Goal: Find specific page/section: Find specific page/section

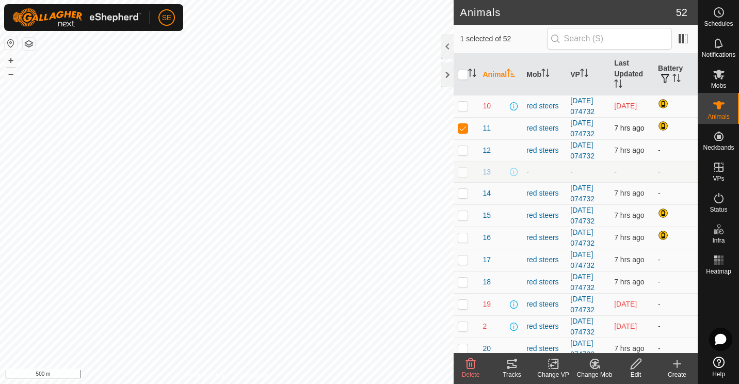
click at [466, 132] on p-checkbox at bounding box center [463, 128] width 10 height 8
checkbox input "false"
click at [517, 139] on td "11" at bounding box center [500, 128] width 44 height 22
click at [390, 238] on div "Animals 52 0 selected of 52 Animal Mob VP Last Updated Battery 10 red steers [D…" at bounding box center [349, 192] width 698 height 384
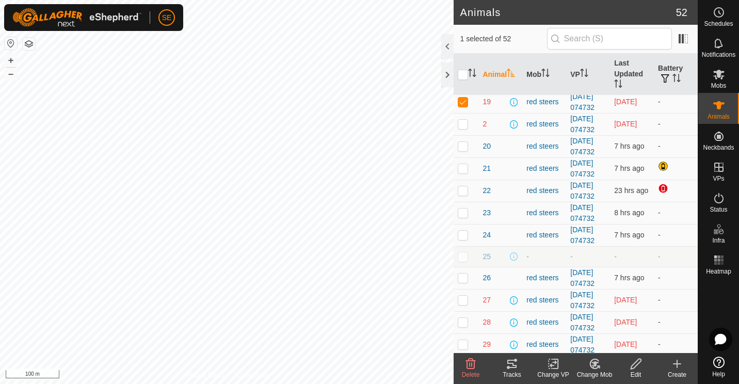
scroll to position [203, 0]
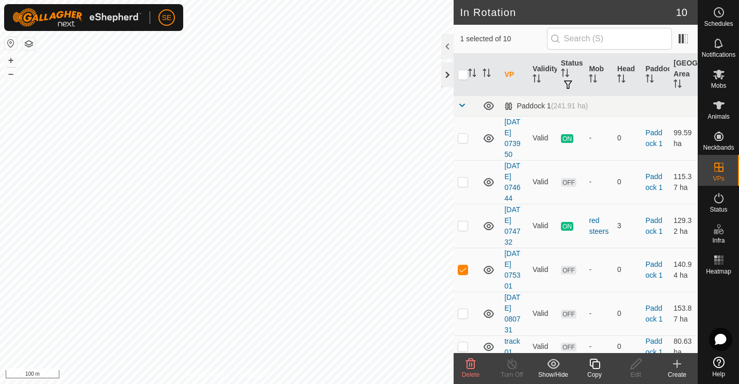
click at [445, 70] on div at bounding box center [447, 74] width 12 height 25
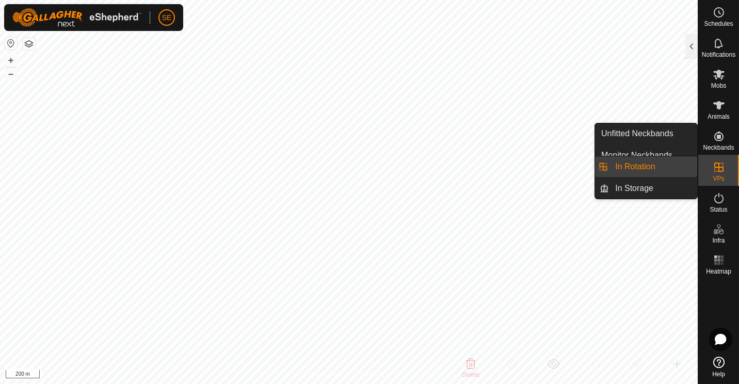
click at [640, 165] on link "In Rotation" at bounding box center [653, 166] width 88 height 21
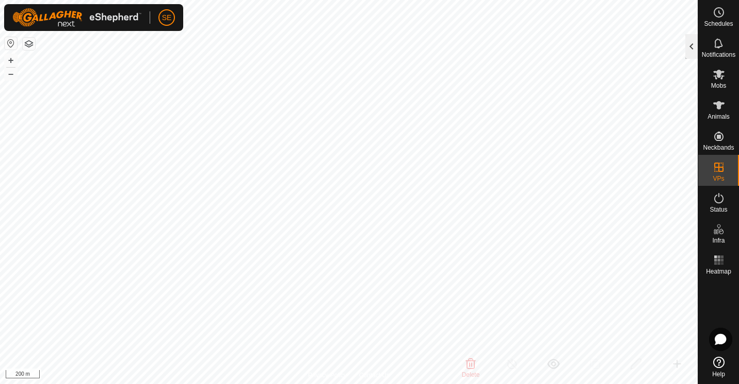
click at [689, 49] on div at bounding box center [691, 46] width 12 height 25
